Goal: Transaction & Acquisition: Book appointment/travel/reservation

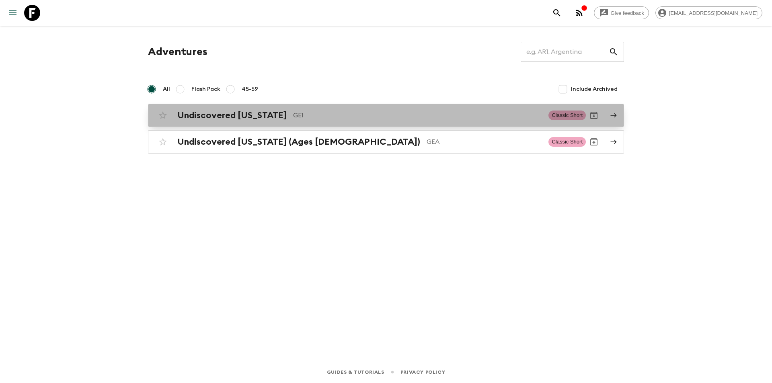
click at [219, 122] on div "Undiscovered [US_STATE] GE1 Classic Short" at bounding box center [370, 115] width 431 height 16
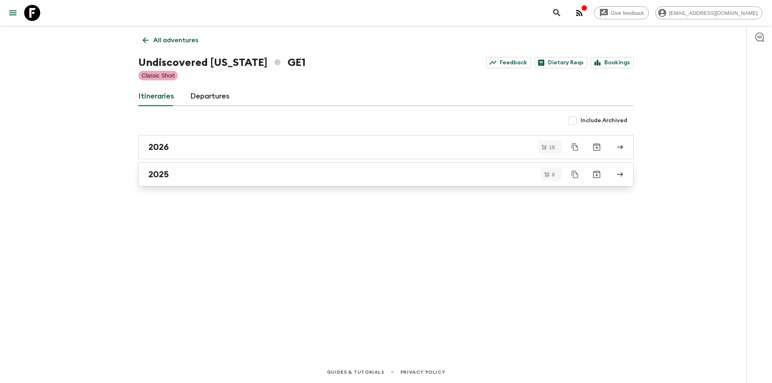
click at [207, 179] on div "2025" at bounding box center [378, 174] width 460 height 10
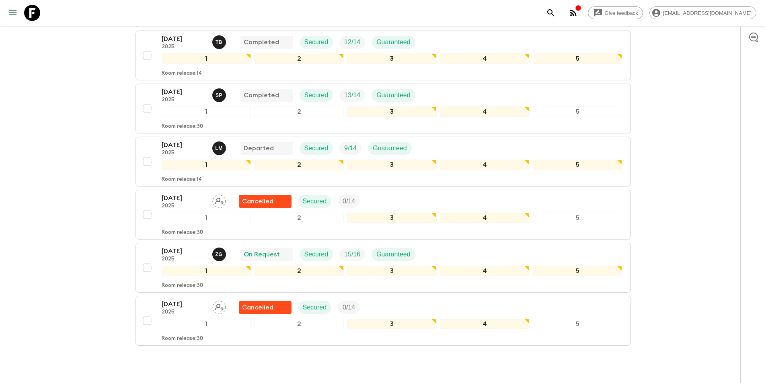
scroll to position [268, 0]
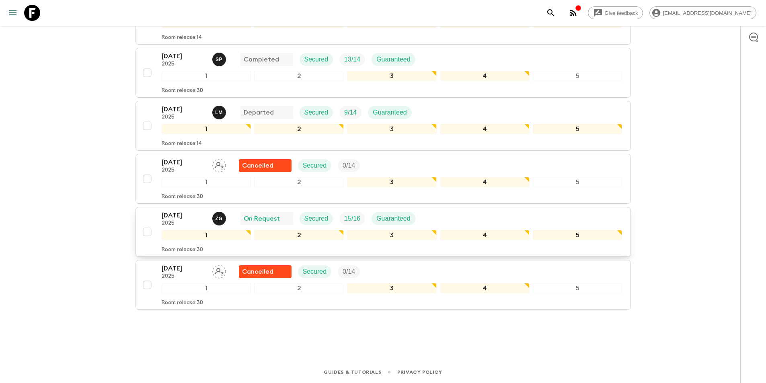
click at [184, 217] on p "[DATE]" at bounding box center [184, 216] width 44 height 10
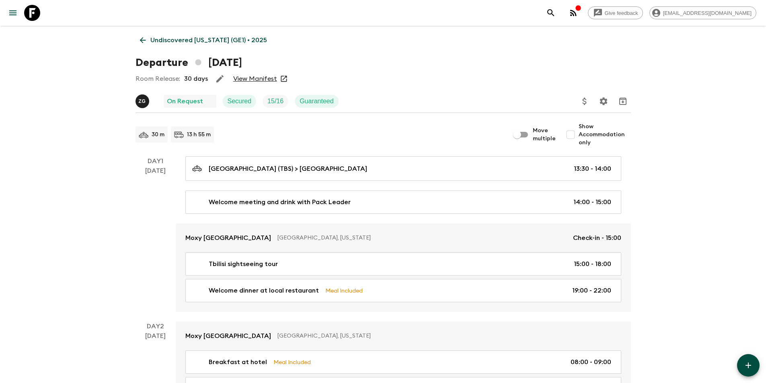
click at [260, 80] on link "View Manifest" at bounding box center [255, 79] width 44 height 8
